Goal: Task Accomplishment & Management: Manage account settings

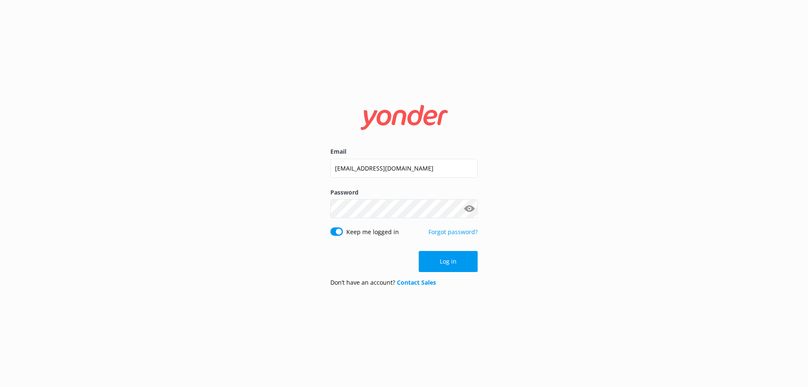
click at [453, 262] on button "Log in" at bounding box center [448, 261] width 59 height 21
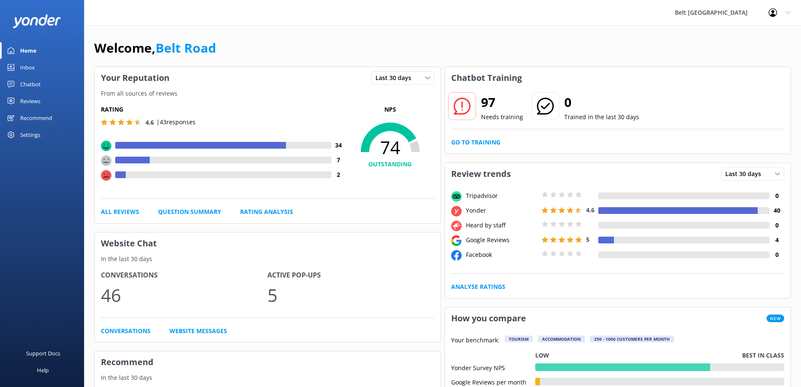
click at [23, 69] on div "Inbox" at bounding box center [27, 67] width 15 height 17
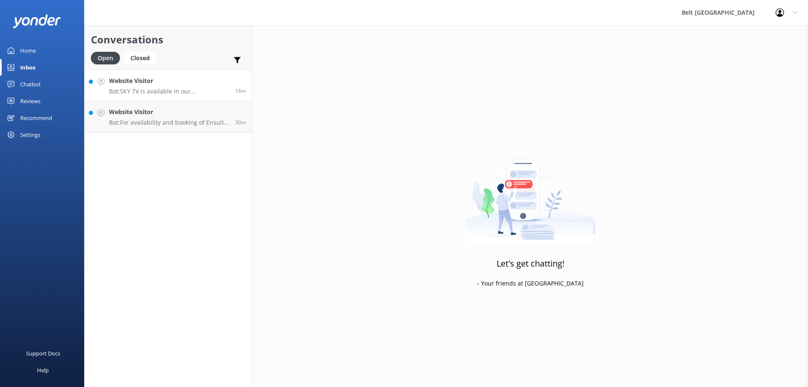
click at [149, 96] on link "Website Visitor Bot: SKY TV is available in our Breakwater Lounge located in Bl…" at bounding box center [168, 85] width 167 height 32
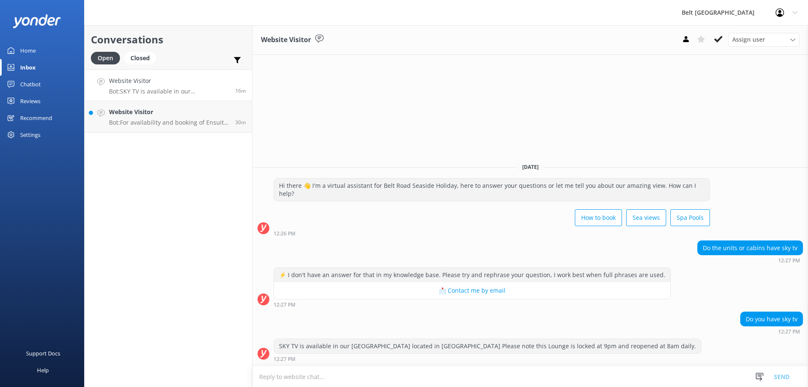
click at [25, 68] on div "Inbox" at bounding box center [28, 67] width 16 height 17
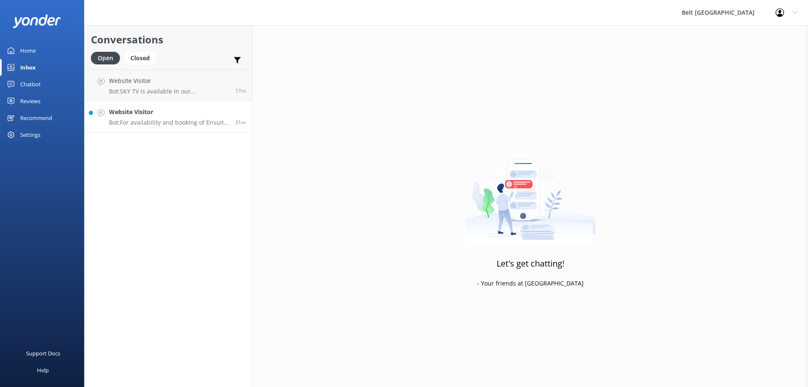
click at [131, 123] on p "Bot: For availability and booking of Ensuite Cabins, please check online at [UR…" at bounding box center [169, 123] width 120 height 8
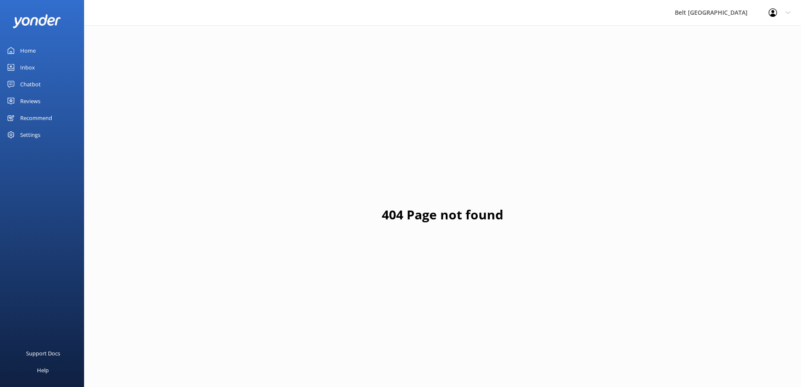
click at [30, 67] on div "Inbox" at bounding box center [27, 67] width 15 height 17
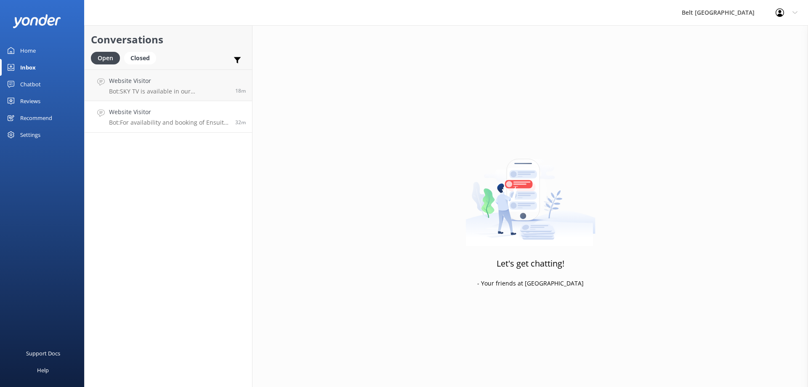
click at [152, 122] on p "Bot: For availability and booking of Ensuite Cabins, please check online at [UR…" at bounding box center [169, 123] width 120 height 8
